Goal: Transaction & Acquisition: Purchase product/service

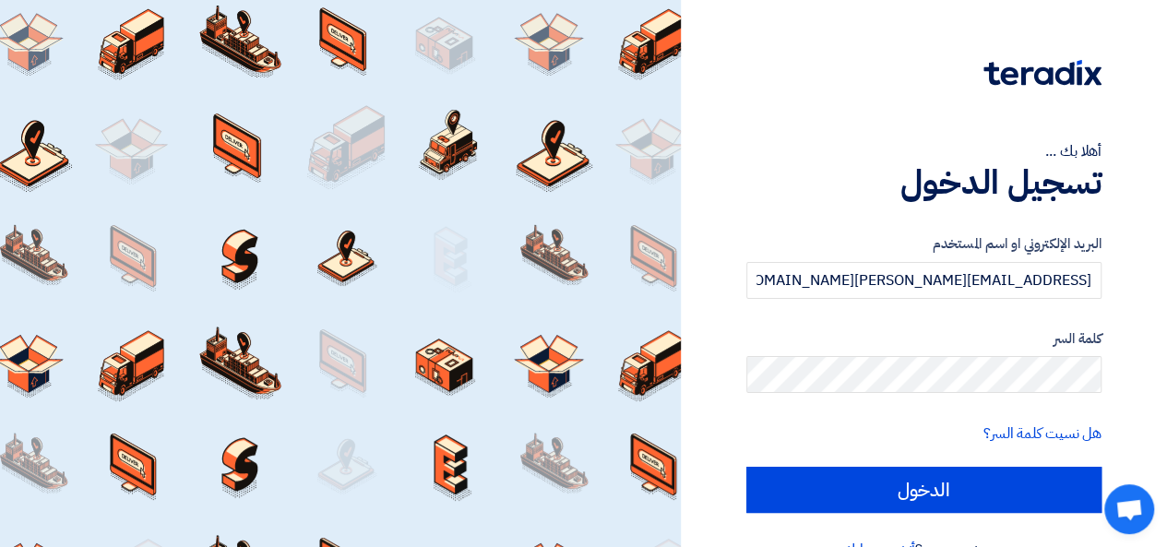
click at [747, 467] on input "الدخول" at bounding box center [924, 490] width 355 height 46
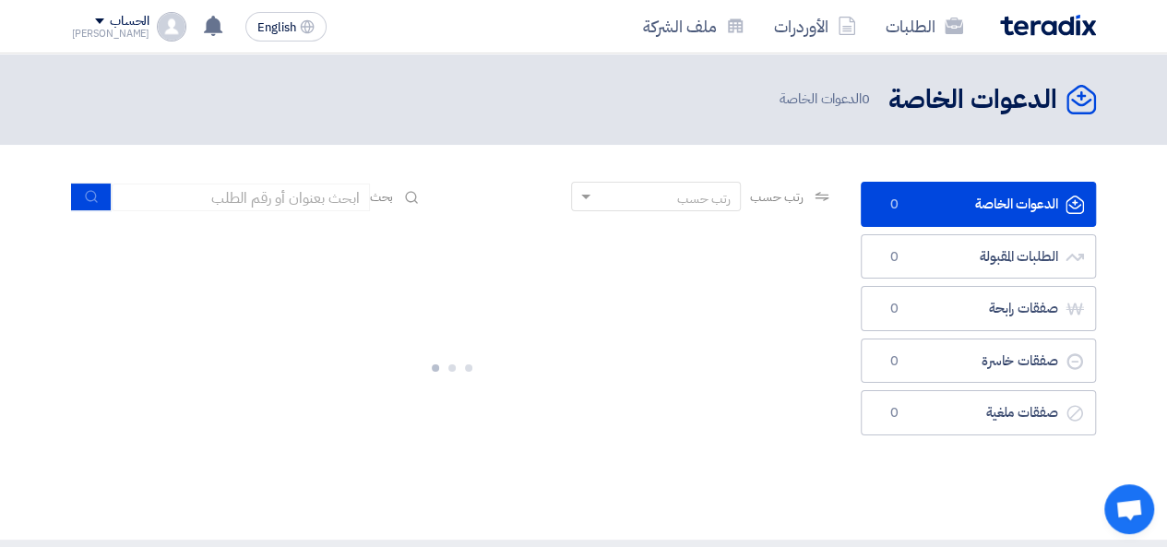
drag, startPoint x: 905, startPoint y: 451, endPoint x: 925, endPoint y: 482, distance: 36.1
click at [924, 484] on div "الدعوات الخاصة الدعوات الخاصة 0 الطلبات المقبولة الطلبات المقبولة 0 صفقات رابحة…" at bounding box center [978, 342] width 263 height 321
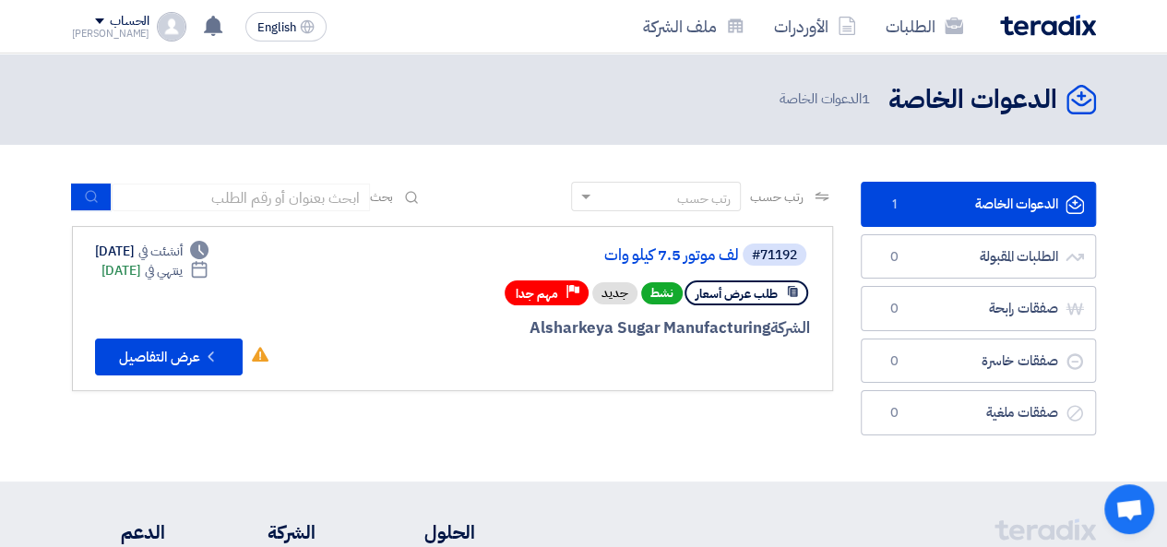
drag, startPoint x: 556, startPoint y: 332, endPoint x: 572, endPoint y: 324, distance: 18.6
click at [556, 332] on div "الشركة Alsharkeya Sugar Manufacturing" at bounding box center [588, 329] width 444 height 24
click at [759, 292] on span "طلب عرض أسعار" at bounding box center [737, 294] width 82 height 18
click at [699, 257] on link "لف موتور 7.5 كيلو وات" at bounding box center [554, 255] width 369 height 17
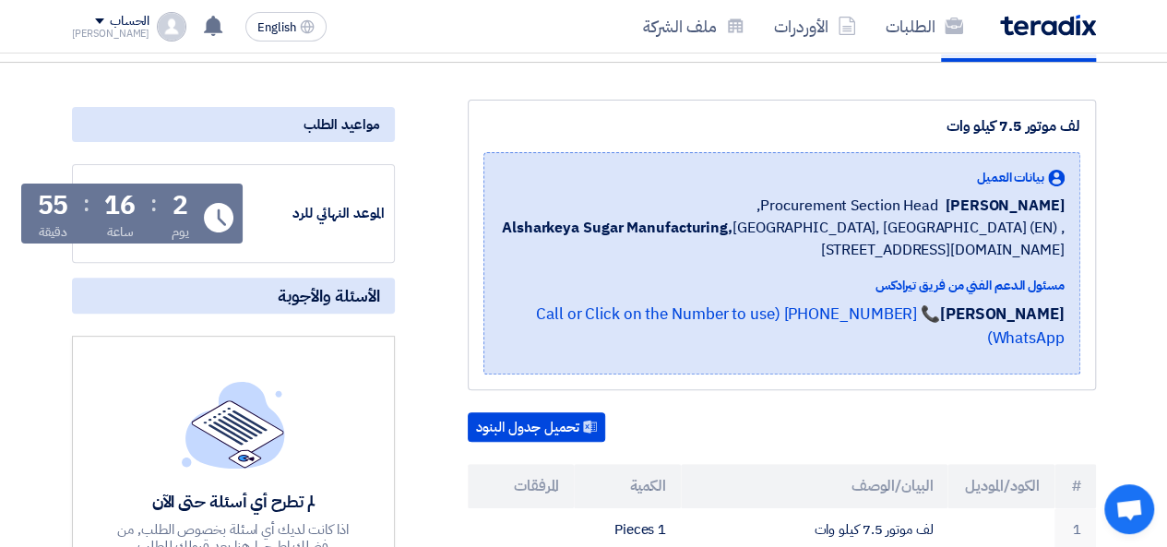
scroll to position [277, 0]
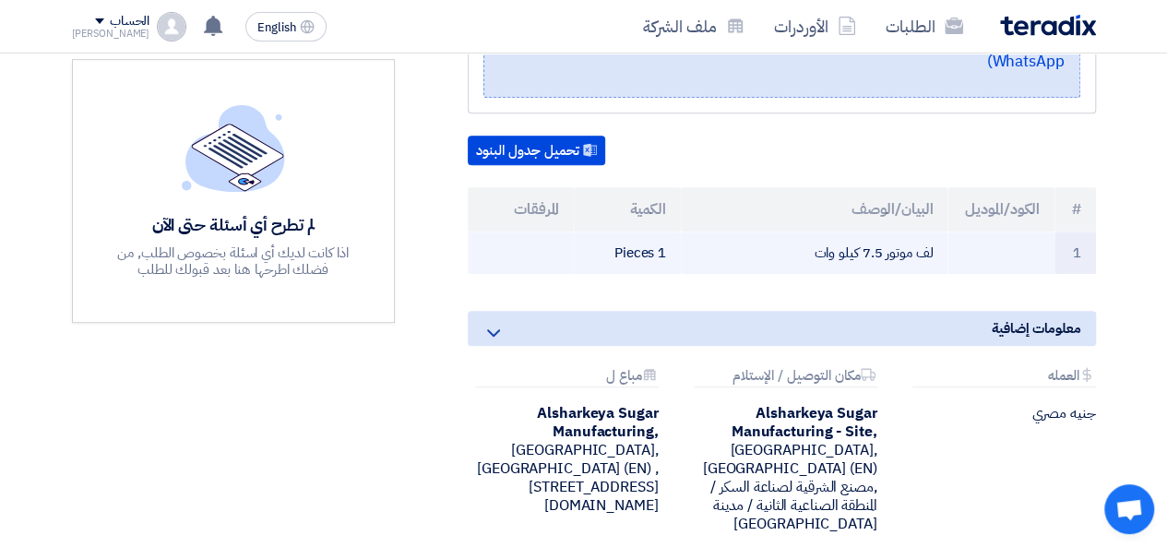
click at [635, 232] on td "1 Pieces" at bounding box center [627, 253] width 107 height 43
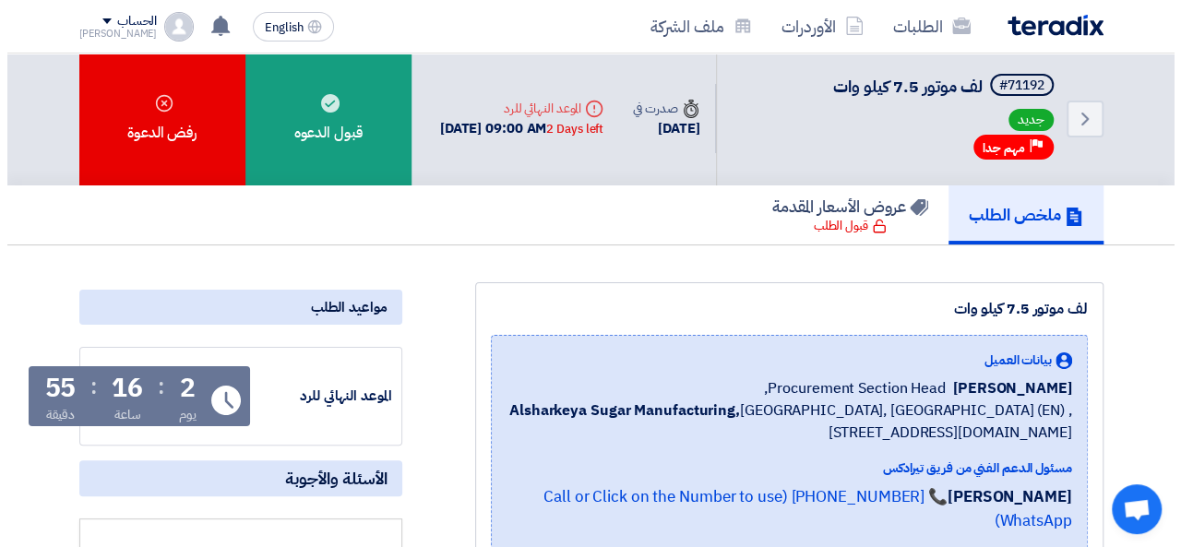
scroll to position [0, 0]
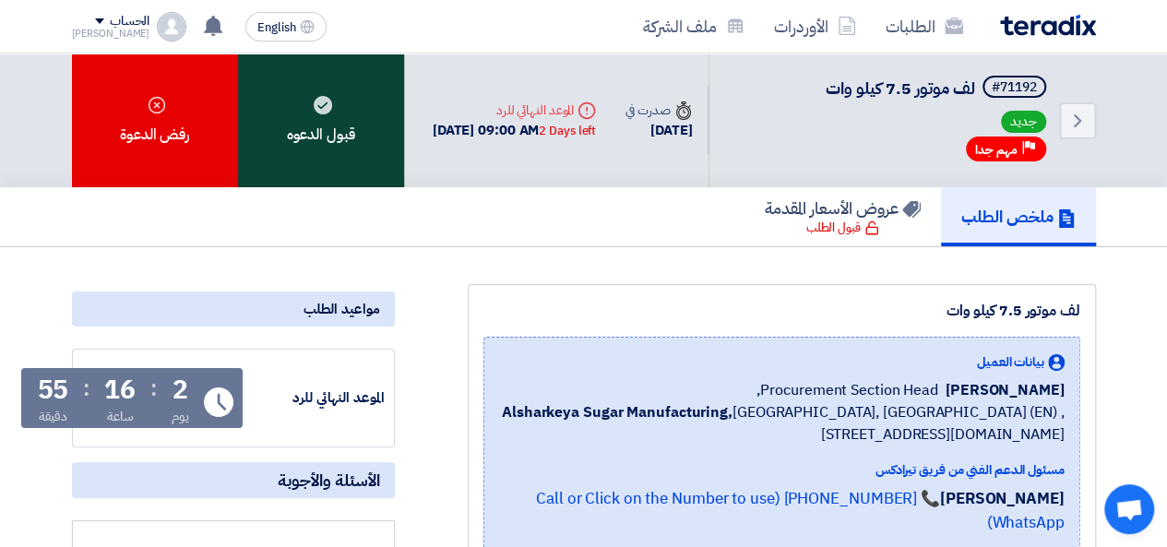
click at [337, 128] on div "قبول الدعوه" at bounding box center [321, 121] width 166 height 134
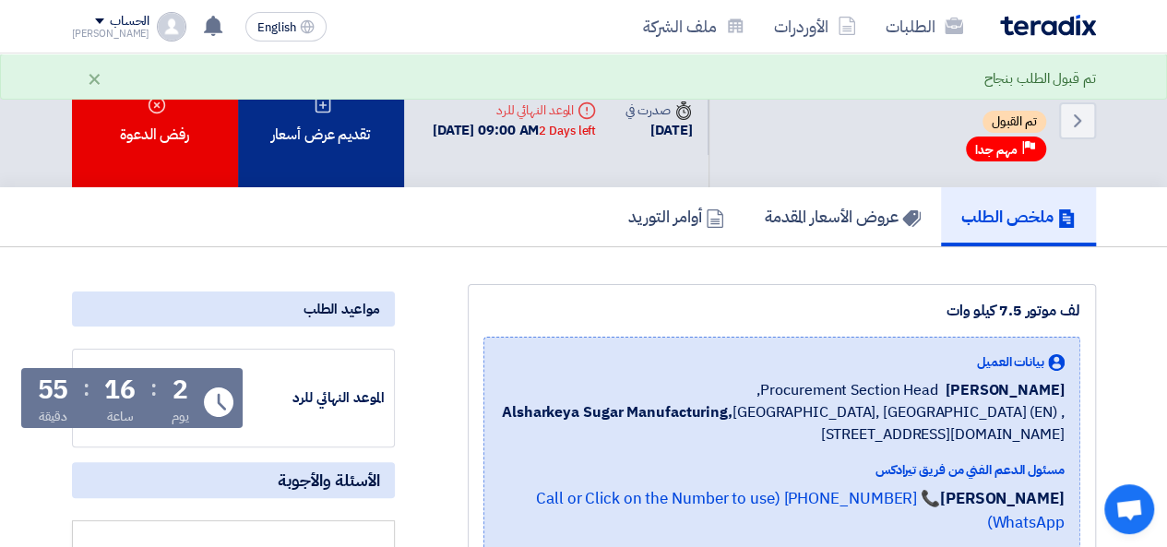
click at [310, 122] on div "تقديم عرض أسعار" at bounding box center [321, 121] width 166 height 134
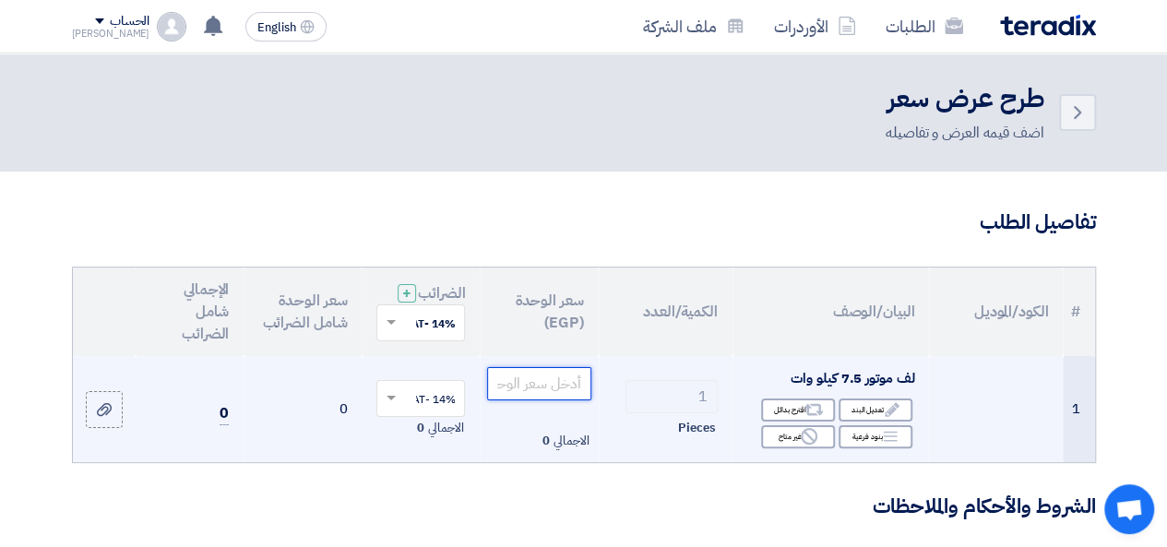
click at [545, 397] on input "number" at bounding box center [538, 383] width 103 height 33
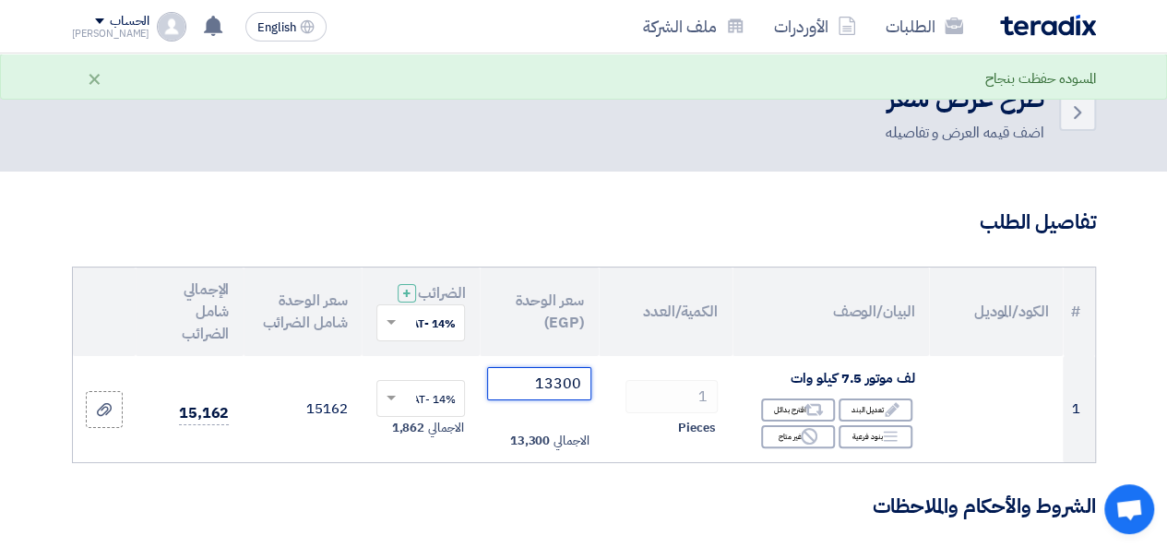
type input "13300"
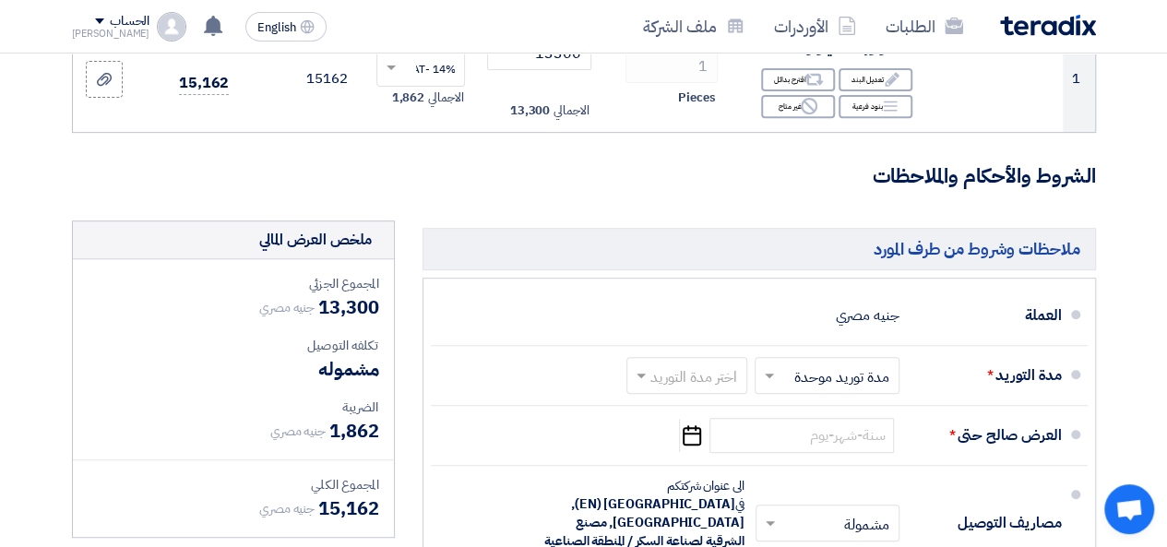
scroll to position [369, 0]
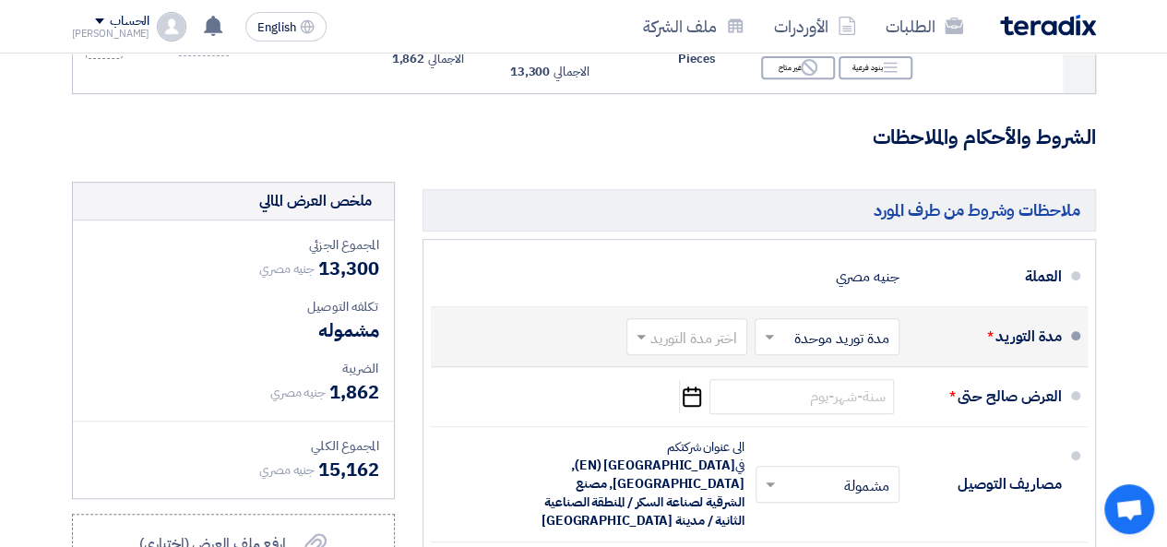
click at [768, 343] on span at bounding box center [767, 337] width 23 height 18
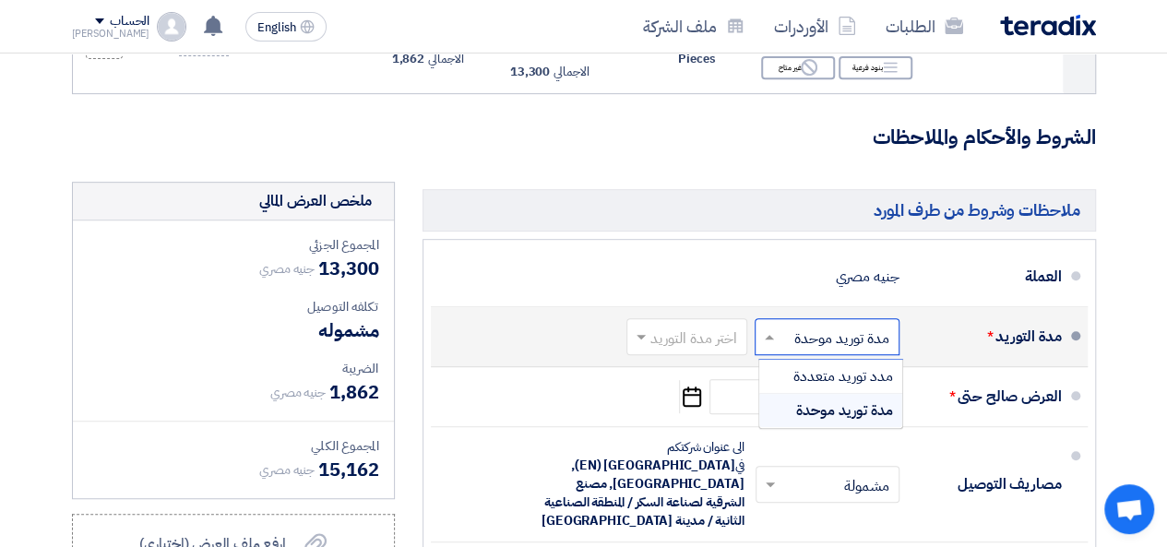
click at [768, 343] on span at bounding box center [767, 337] width 23 height 18
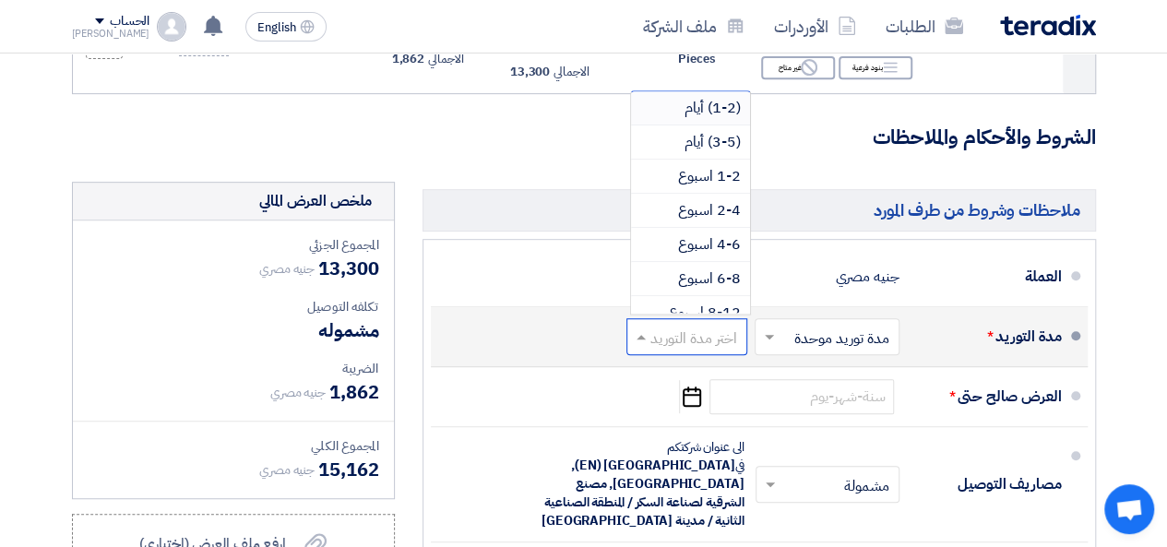
click at [644, 346] on span at bounding box center [638, 337] width 23 height 18
click at [701, 153] on span "(3-5) أيام" at bounding box center [713, 142] width 56 height 22
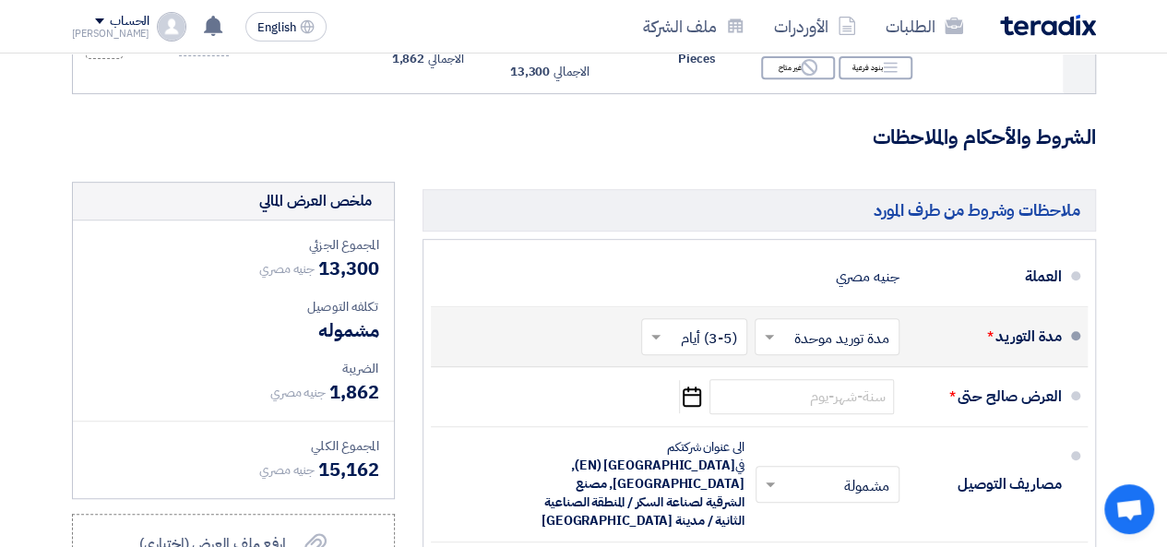
scroll to position [461, 0]
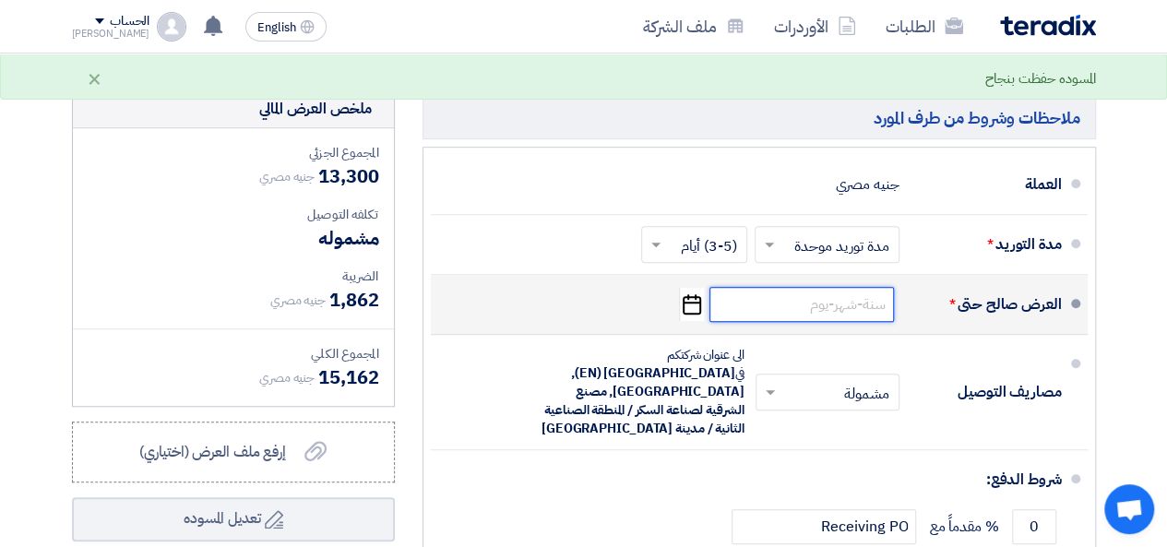
click at [778, 312] on input at bounding box center [802, 304] width 185 height 35
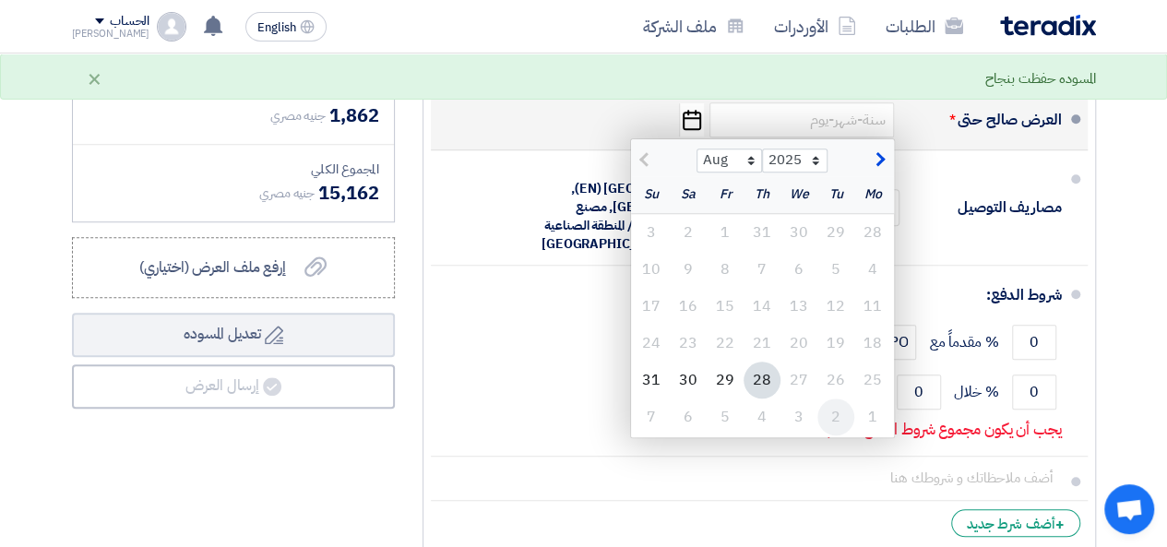
scroll to position [738, 0]
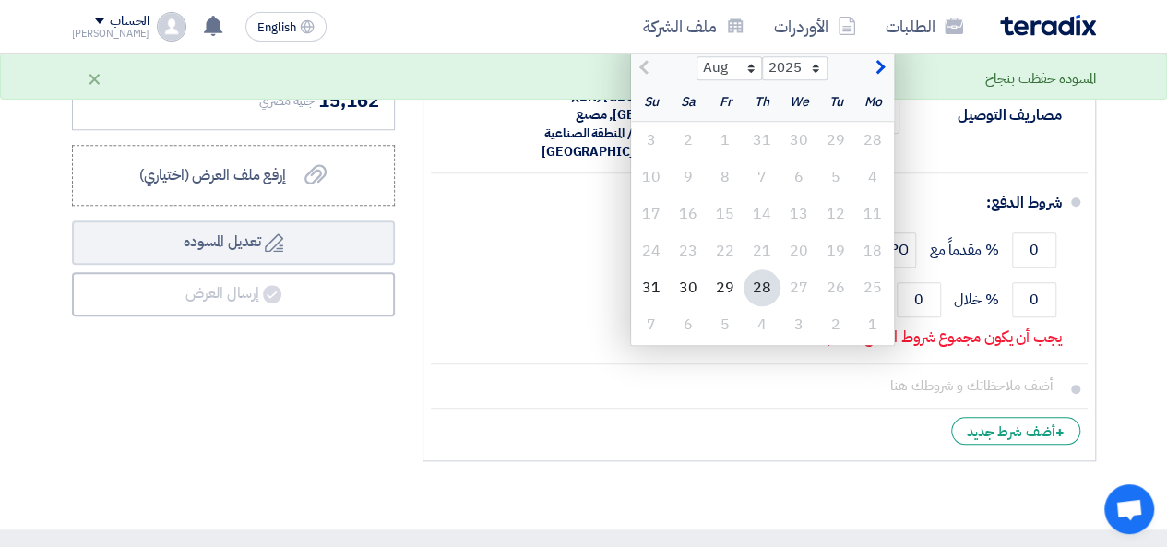
click at [881, 78] on span "button" at bounding box center [878, 67] width 10 height 20
select select "9"
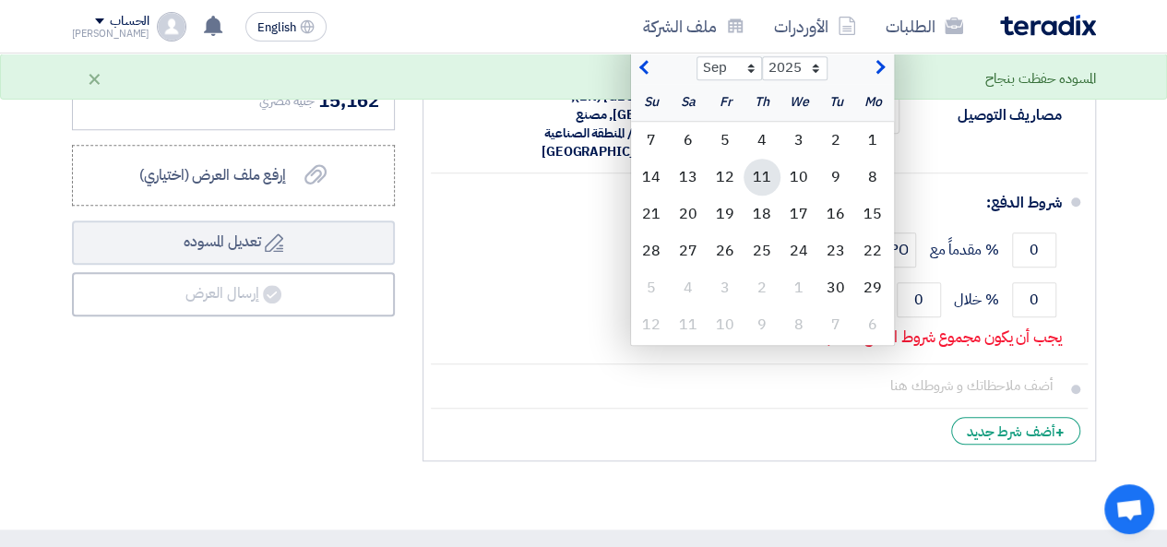
click at [769, 189] on div "11" at bounding box center [762, 177] width 37 height 37
type input "[DATE]"
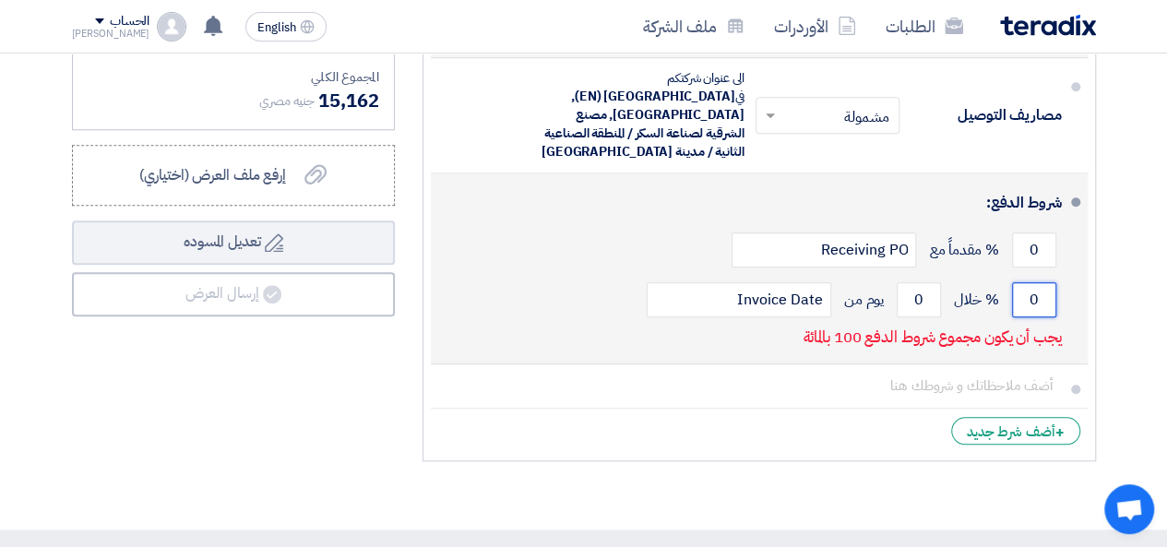
drag, startPoint x: 1028, startPoint y: 294, endPoint x: 1049, endPoint y: 298, distance: 21.5
click at [1049, 298] on input "0" at bounding box center [1034, 299] width 44 height 35
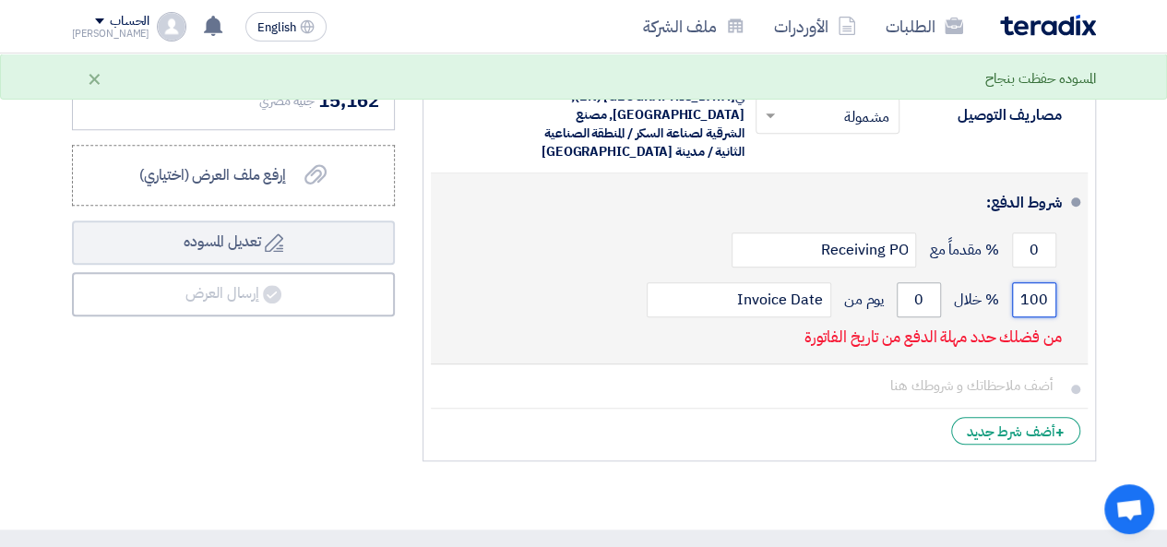
type input "100"
drag, startPoint x: 915, startPoint y: 293, endPoint x: 928, endPoint y: 300, distance: 14.4
click at [928, 300] on input "0" at bounding box center [919, 299] width 44 height 35
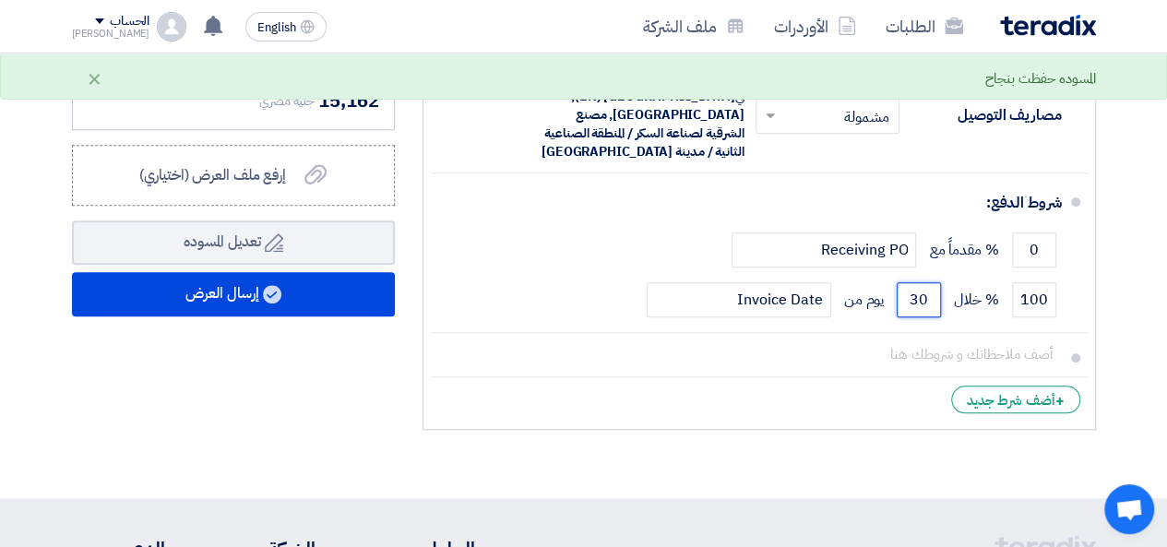
type input "30"
click at [278, 408] on div "ملخص [PERSON_NAME] المجموع الجزئي جنيه مصري 13,300 تكلفه التوصيل" at bounding box center [233, 126] width 351 height 626
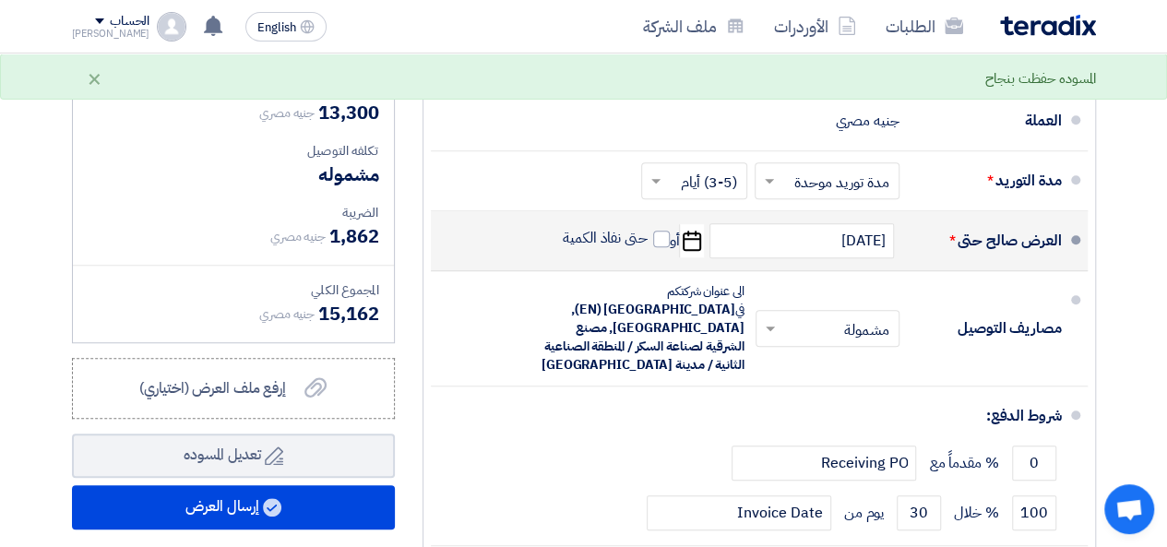
scroll to position [554, 0]
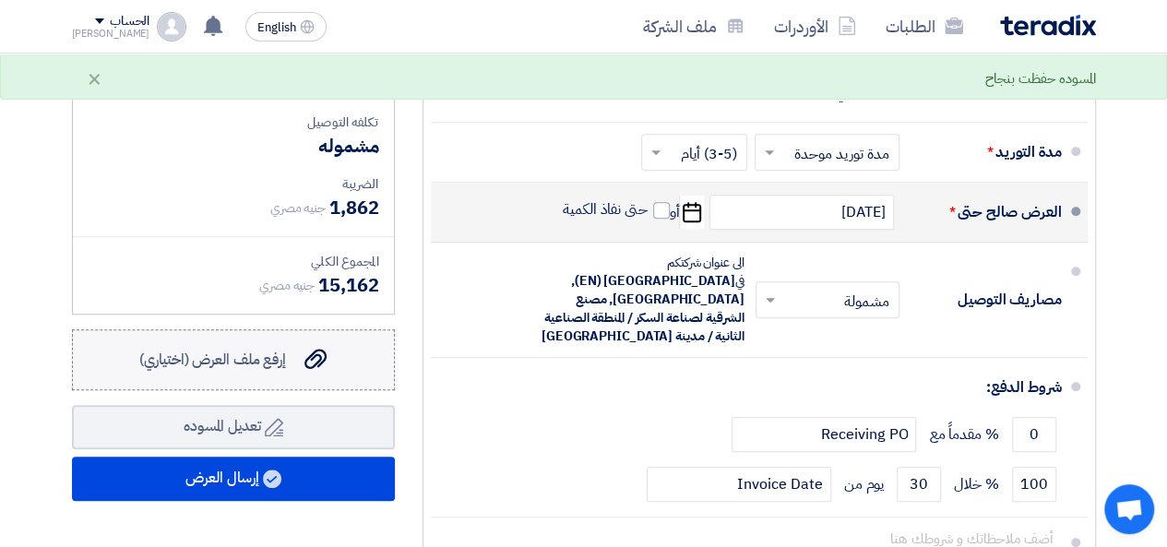
click at [322, 370] on use at bounding box center [316, 360] width 22 height 20
click at [0, 0] on input "إرفع ملف العرض (اختياري) إرفع ملف العرض (اختياري)" at bounding box center [0, 0] width 0 height 0
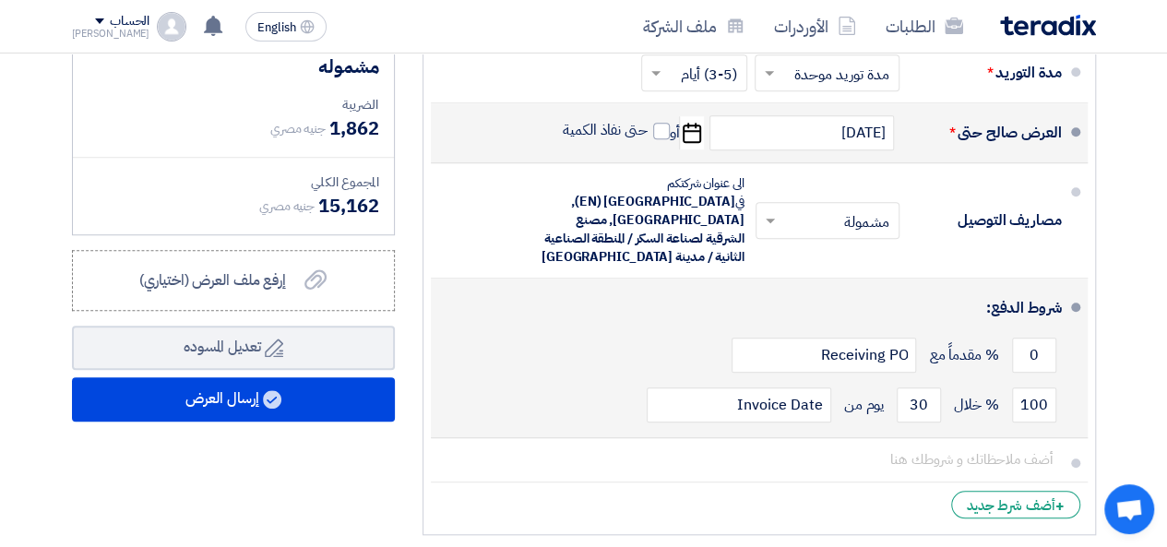
scroll to position [646, 0]
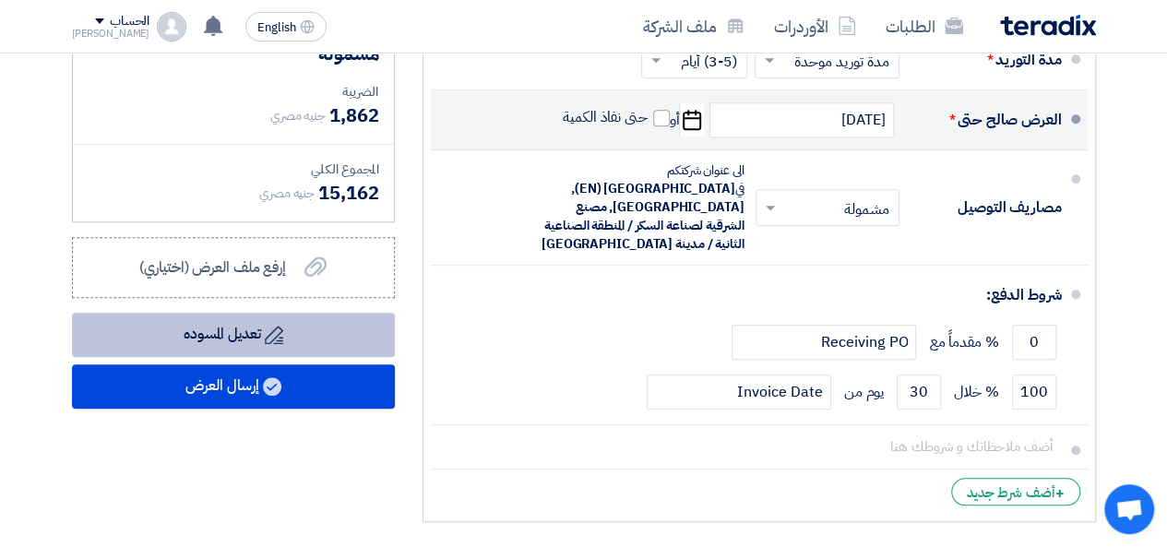
click at [268, 339] on icon "Draft" at bounding box center [274, 335] width 18 height 18
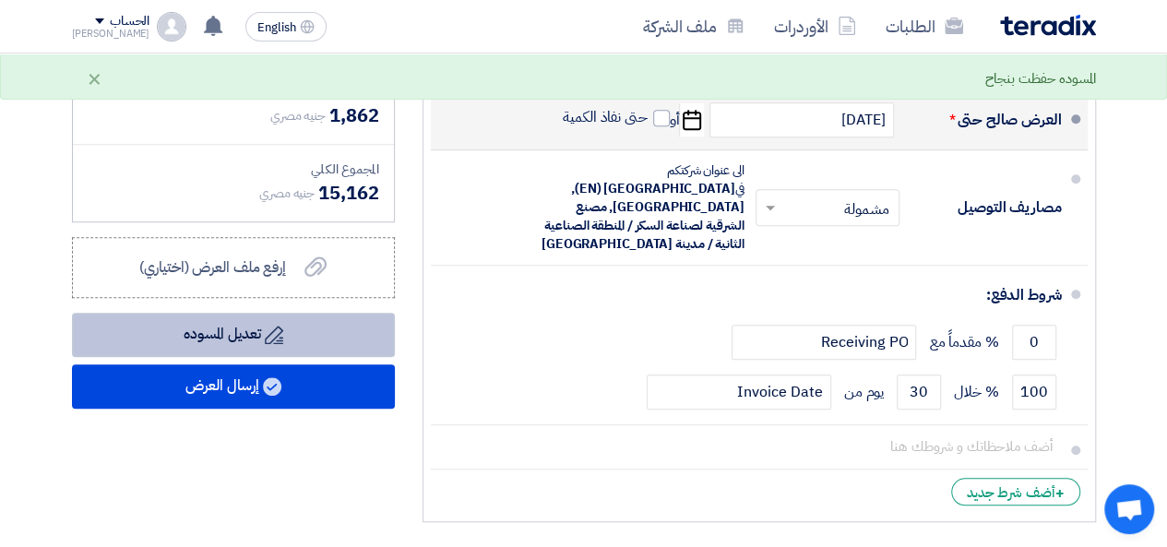
click at [317, 341] on button "Draft تعديل المسوده" at bounding box center [233, 335] width 323 height 44
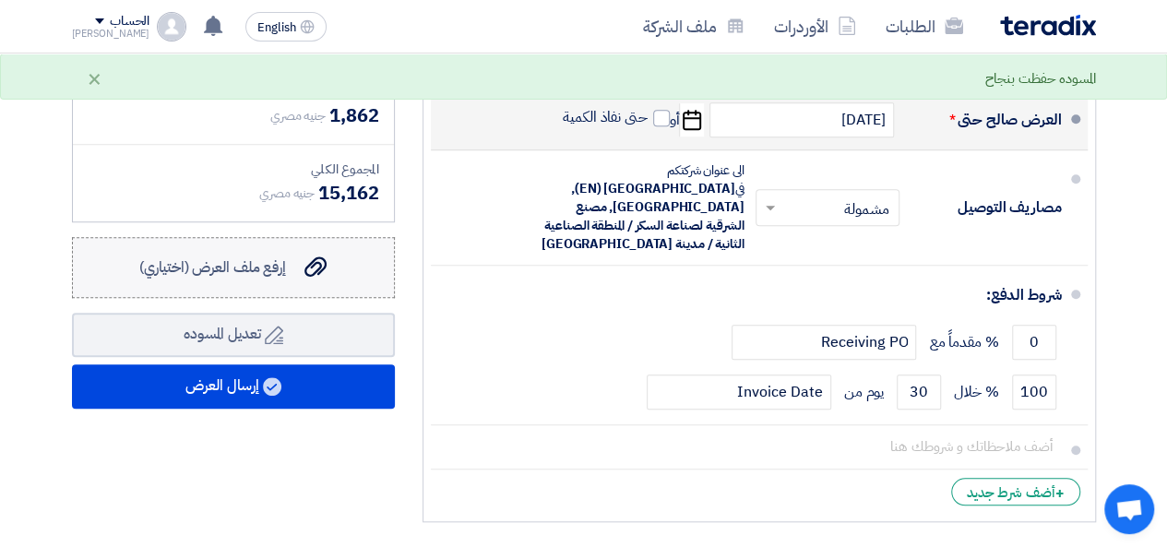
click at [312, 278] on use at bounding box center [316, 267] width 22 height 20
click at [0, 0] on input "إرفع ملف العرض (اختياري) إرفع ملف العرض (اختياري)" at bounding box center [0, 0] width 0 height 0
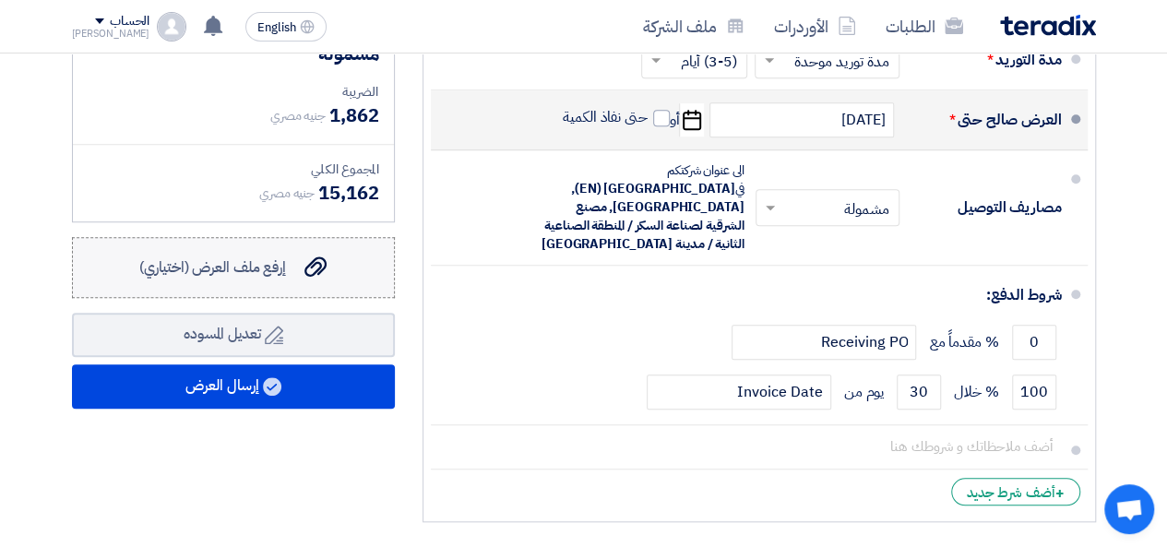
click at [282, 279] on span "إرفع ملف العرض (اختياري)" at bounding box center [212, 268] width 147 height 22
click at [0, 0] on input "إرفع ملف العرض (اختياري) إرفع ملف العرض (اختياري)" at bounding box center [0, 0] width 0 height 0
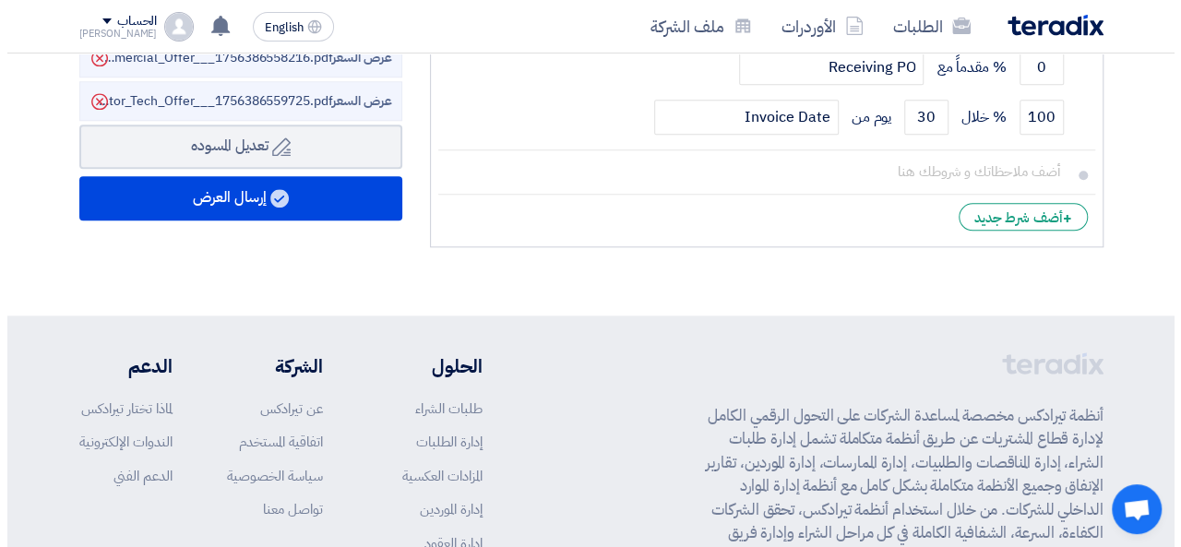
scroll to position [923, 0]
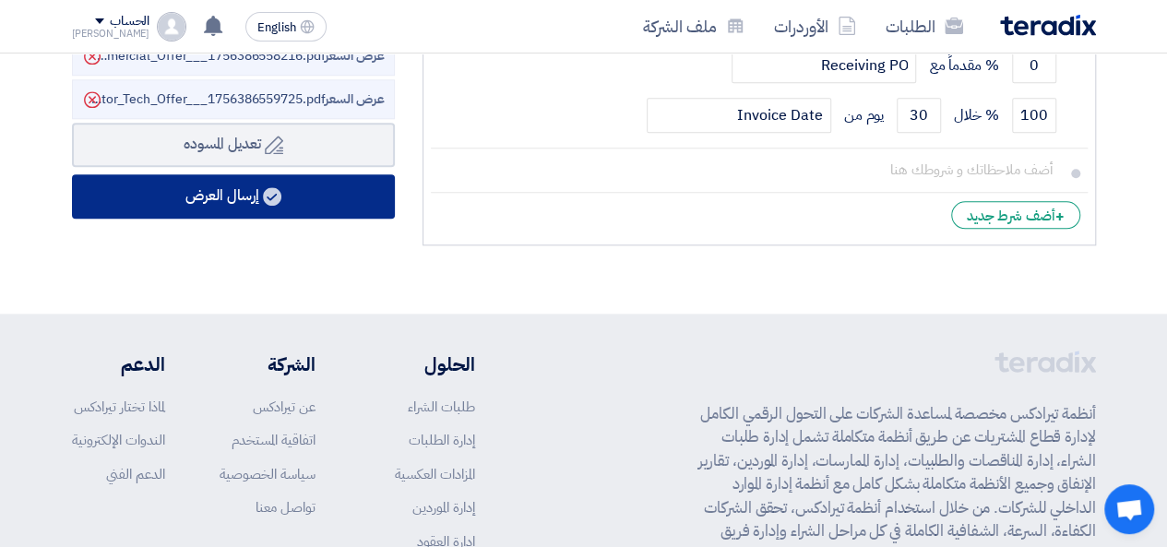
click at [242, 208] on button "إرسال العرض" at bounding box center [233, 196] width 323 height 44
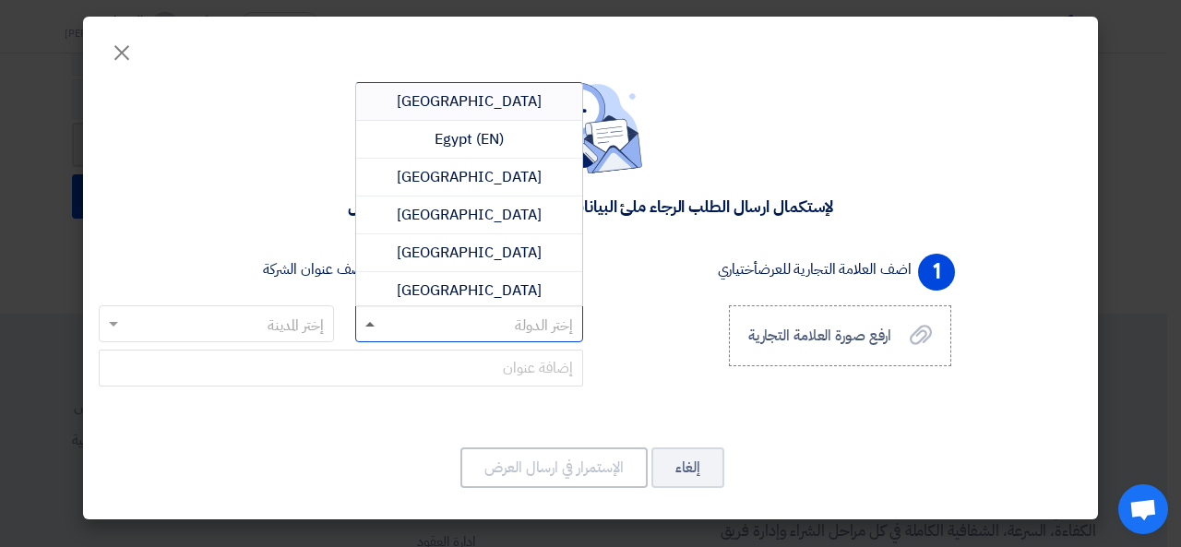
click at [365, 324] on span at bounding box center [369, 324] width 9 height 5
click at [452, 144] on span "Egypt (EN)" at bounding box center [469, 139] width 69 height 22
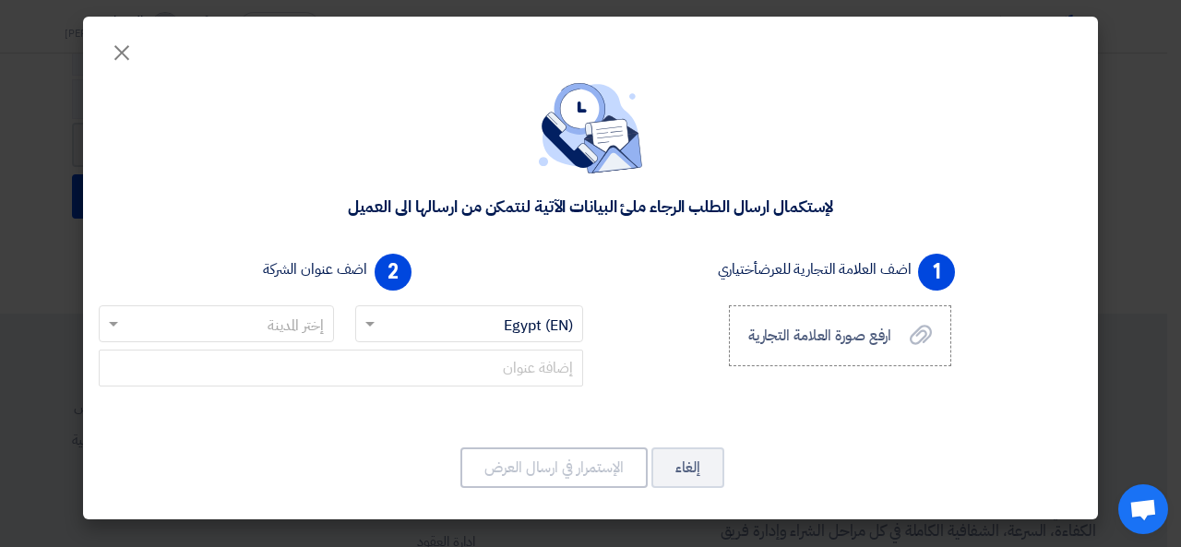
click at [120, 323] on span at bounding box center [111, 324] width 23 height 22
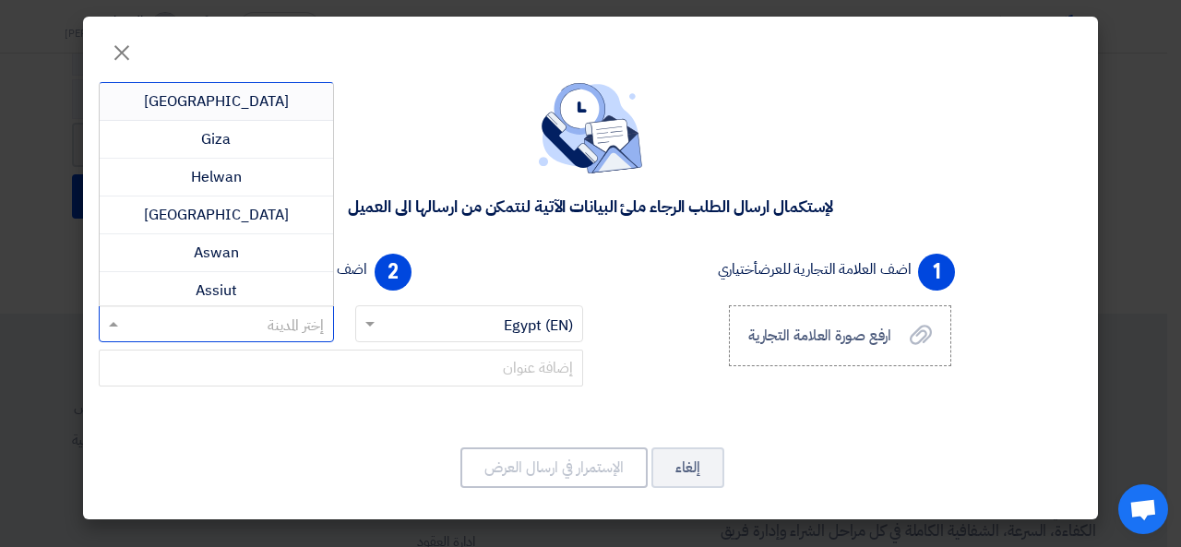
click at [256, 101] on div "[GEOGRAPHIC_DATA]" at bounding box center [216, 102] width 233 height 38
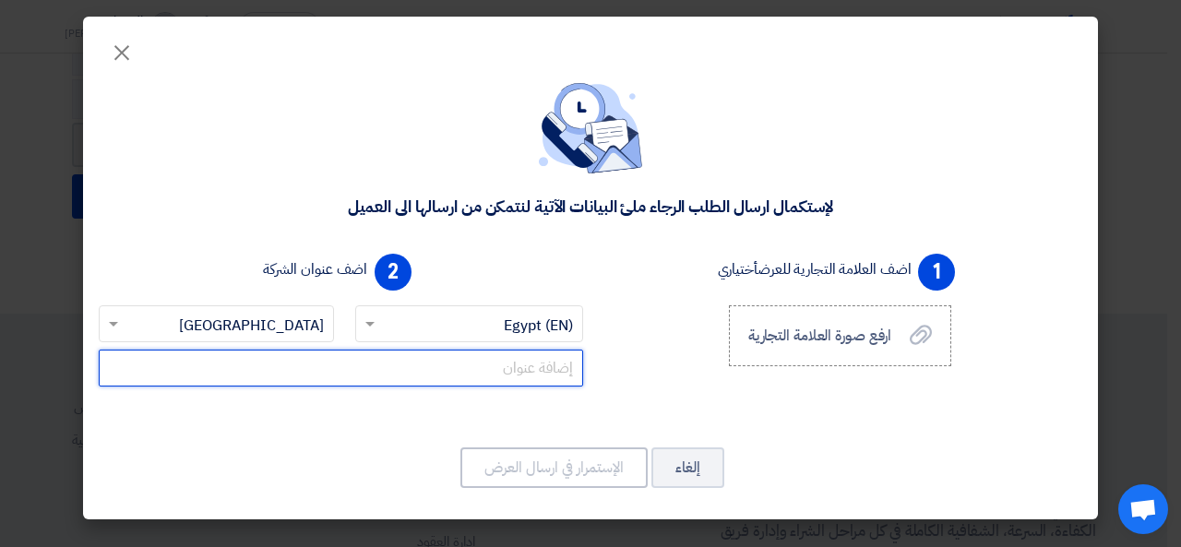
click at [412, 354] on input "text" at bounding box center [341, 368] width 484 height 37
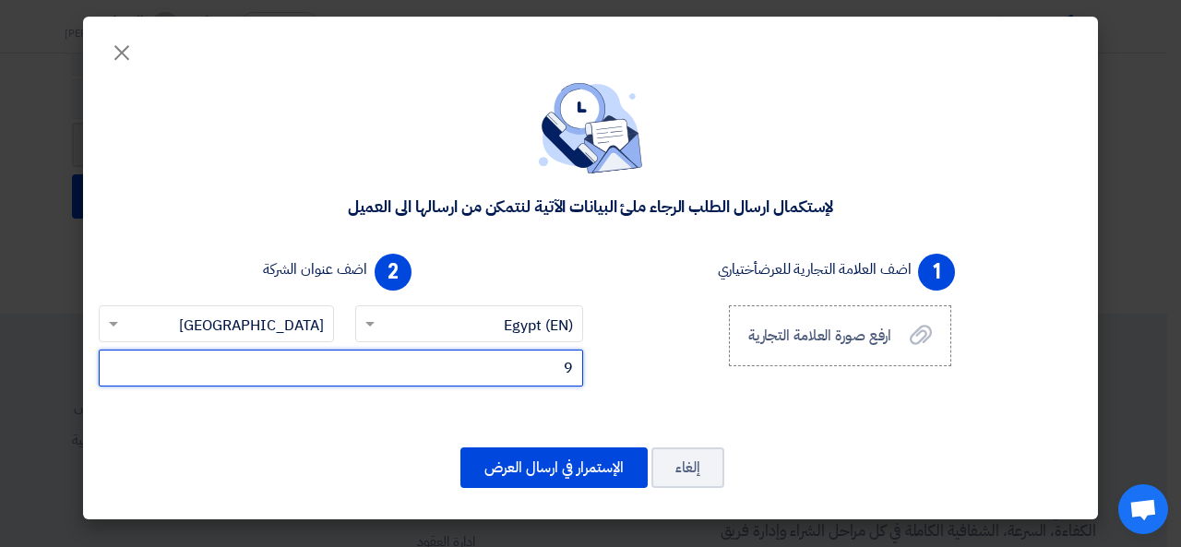
type input "9"
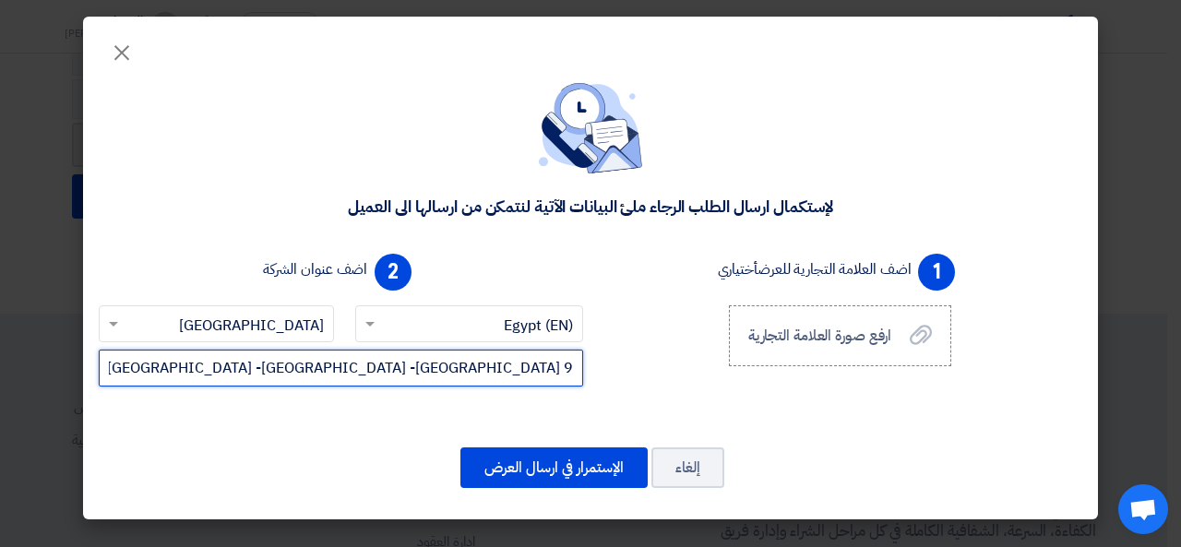
drag, startPoint x: 567, startPoint y: 370, endPoint x: 576, endPoint y: 372, distance: 9.4
click at [576, 372] on input "9 ST 268 [GEOGRAPHIC_DATA] -[GEOGRAPHIC_DATA] -[GEOGRAPHIC_DATA]" at bounding box center [341, 368] width 484 height 37
click at [330, 372] on input "ST 268 New El Maadi -[GEOGRAPHIC_DATA] -[GEOGRAPHIC_DATA]" at bounding box center [341, 368] width 484 height 37
paste input "9"
click at [568, 368] on input "ST 268 New El Maadi -[GEOGRAPHIC_DATA] -[GEOGRAPHIC_DATA]" at bounding box center [341, 368] width 484 height 37
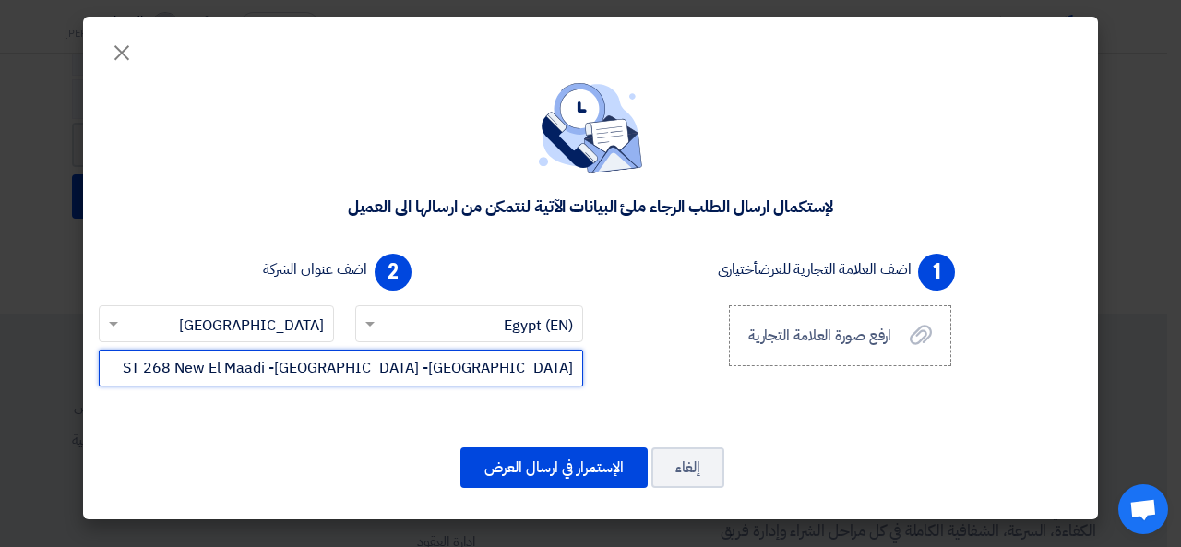
paste input "9"
click at [321, 365] on input "ST 268 New El Maadi -[GEOGRAPHIC_DATA] -[GEOGRAPHIC_DATA]" at bounding box center [341, 368] width 484 height 37
paste input "9"
click at [572, 366] on input "ST 268 New El Maadi -[GEOGRAPHIC_DATA] -[GEOGRAPHIC_DATA]" at bounding box center [341, 368] width 484 height 37
click at [568, 370] on input "ST 268 New El Maadi -[GEOGRAPHIC_DATA] -[GEOGRAPHIC_DATA]" at bounding box center [341, 368] width 484 height 37
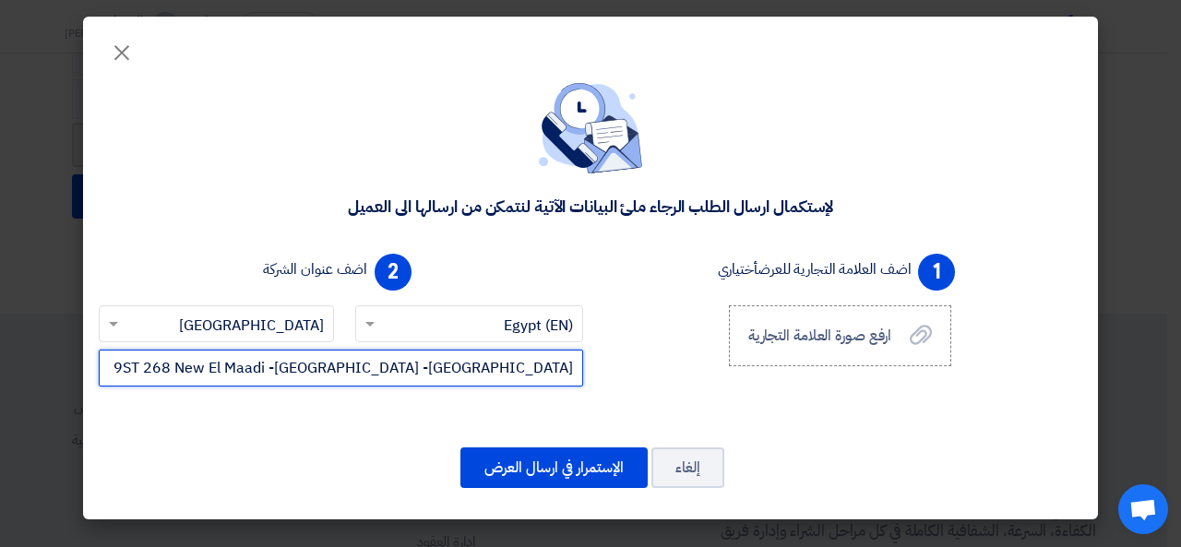
click at [348, 373] on input "9ST 268 New El Maadi -[GEOGRAPHIC_DATA] -[GEOGRAPHIC_DATA]" at bounding box center [341, 368] width 484 height 37
type input "9ST. 268 New El Maadi -[GEOGRAPHIC_DATA] -[GEOGRAPHIC_DATA]"
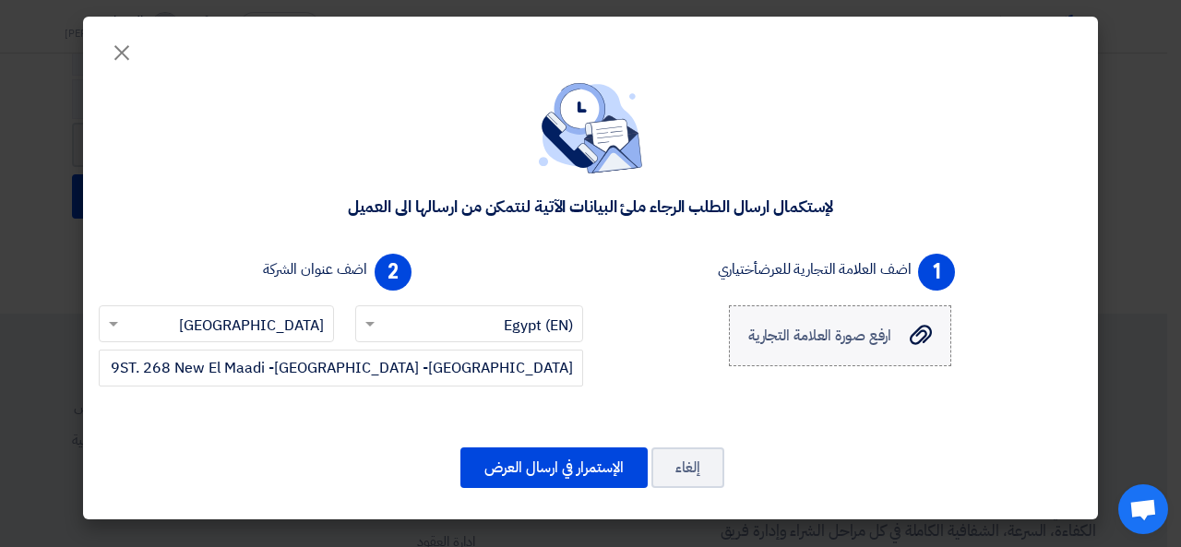
click at [851, 333] on span "ارفع صورة العلامة التجارية" at bounding box center [820, 336] width 144 height 22
click at [0, 0] on input "ارفع صورة العلامة التجارية ارفع صورة العلامة التجارية" at bounding box center [0, 0] width 0 height 0
click at [873, 337] on span "ارفع صورة العلامة التجارية" at bounding box center [820, 336] width 144 height 22
click at [0, 0] on input "ارفع صورة العلامة التجارية ارفع صورة العلامة التجارية" at bounding box center [0, 0] width 0 height 0
click at [790, 388] on div "download_1756386850819.png" at bounding box center [853, 386] width 184 height 19
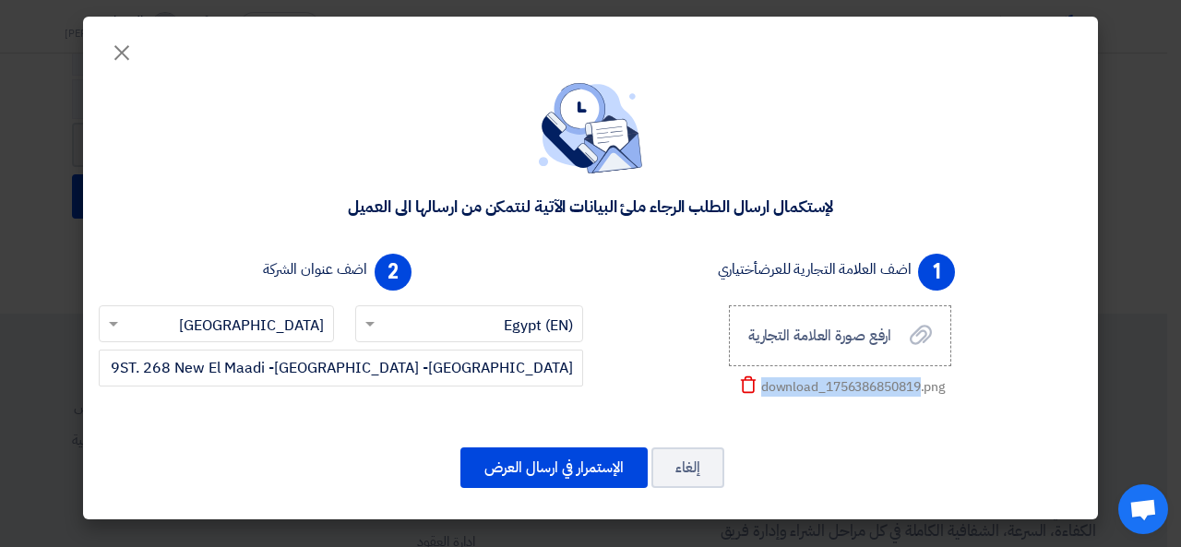
click at [790, 388] on div "download_1756386850819.png" at bounding box center [853, 386] width 184 height 19
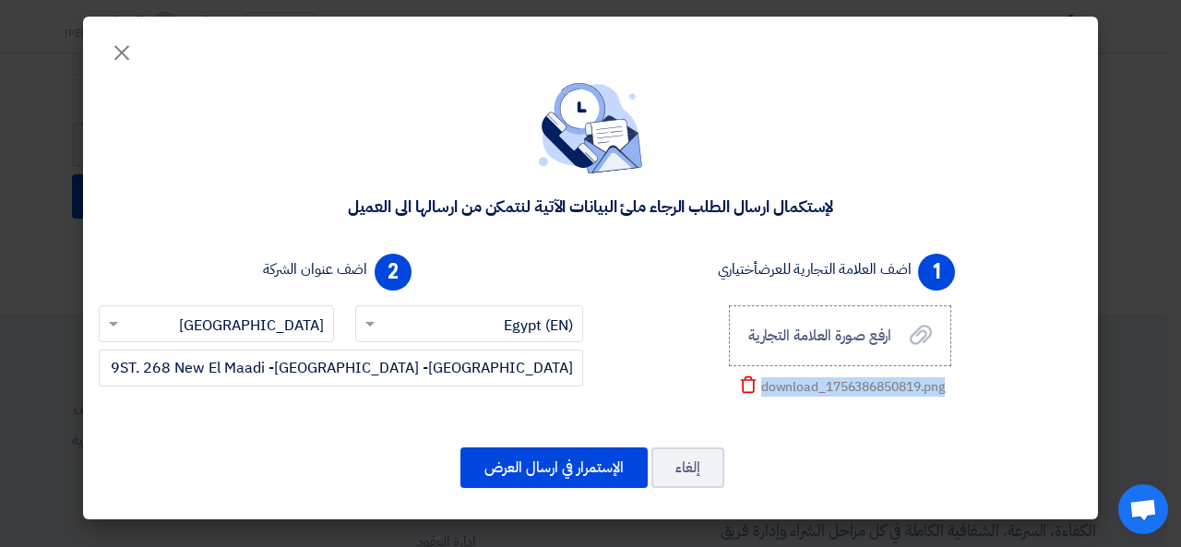
click at [790, 388] on div "download_1756386850819.png" at bounding box center [853, 386] width 184 height 19
click at [740, 383] on use at bounding box center [748, 384] width 16 height 17
click at [866, 341] on span "ارفع صورة العلامة التجارية" at bounding box center [820, 336] width 144 height 22
click at [0, 0] on input "ارفع صورة العلامة التجارية ارفع صورة العلامة التجارية" at bounding box center [0, 0] width 0 height 0
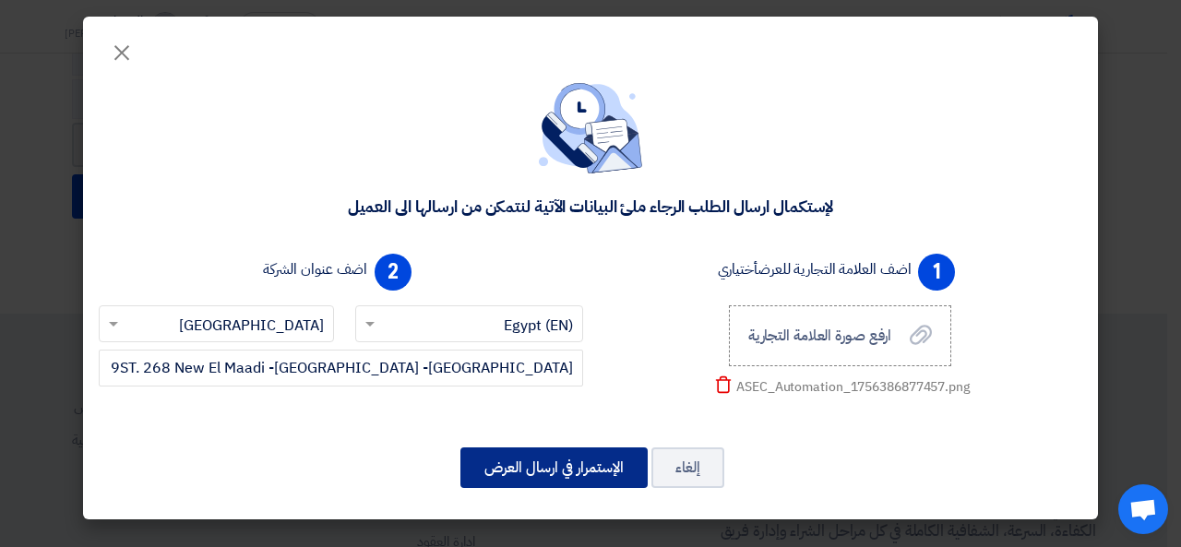
click at [555, 470] on button "الإستمرار في ارسال العرض" at bounding box center [553, 468] width 187 height 41
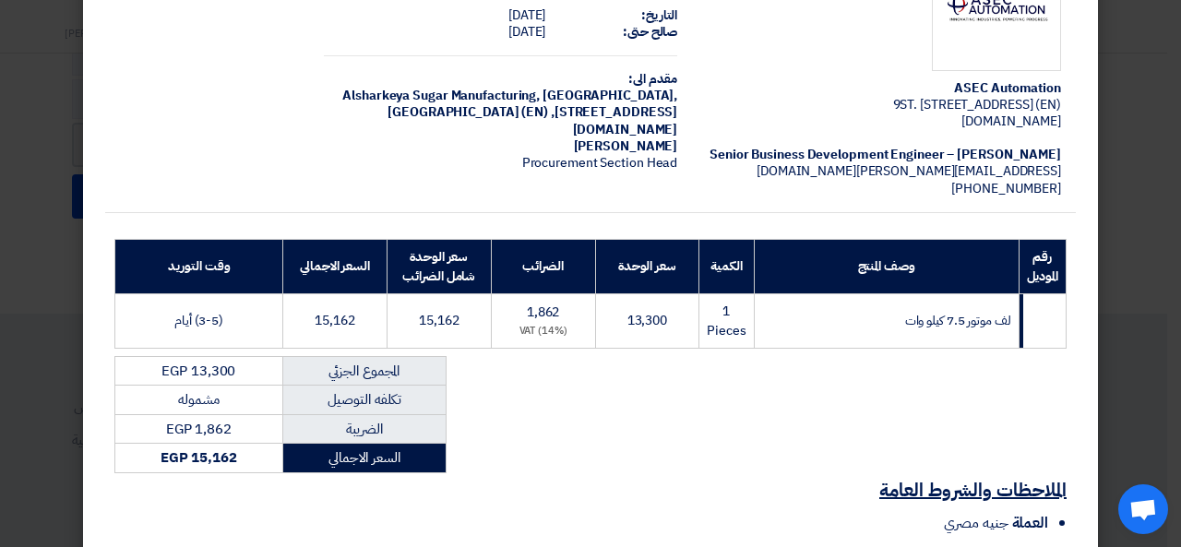
scroll to position [0, 0]
